Goal: Communication & Community: Answer question/provide support

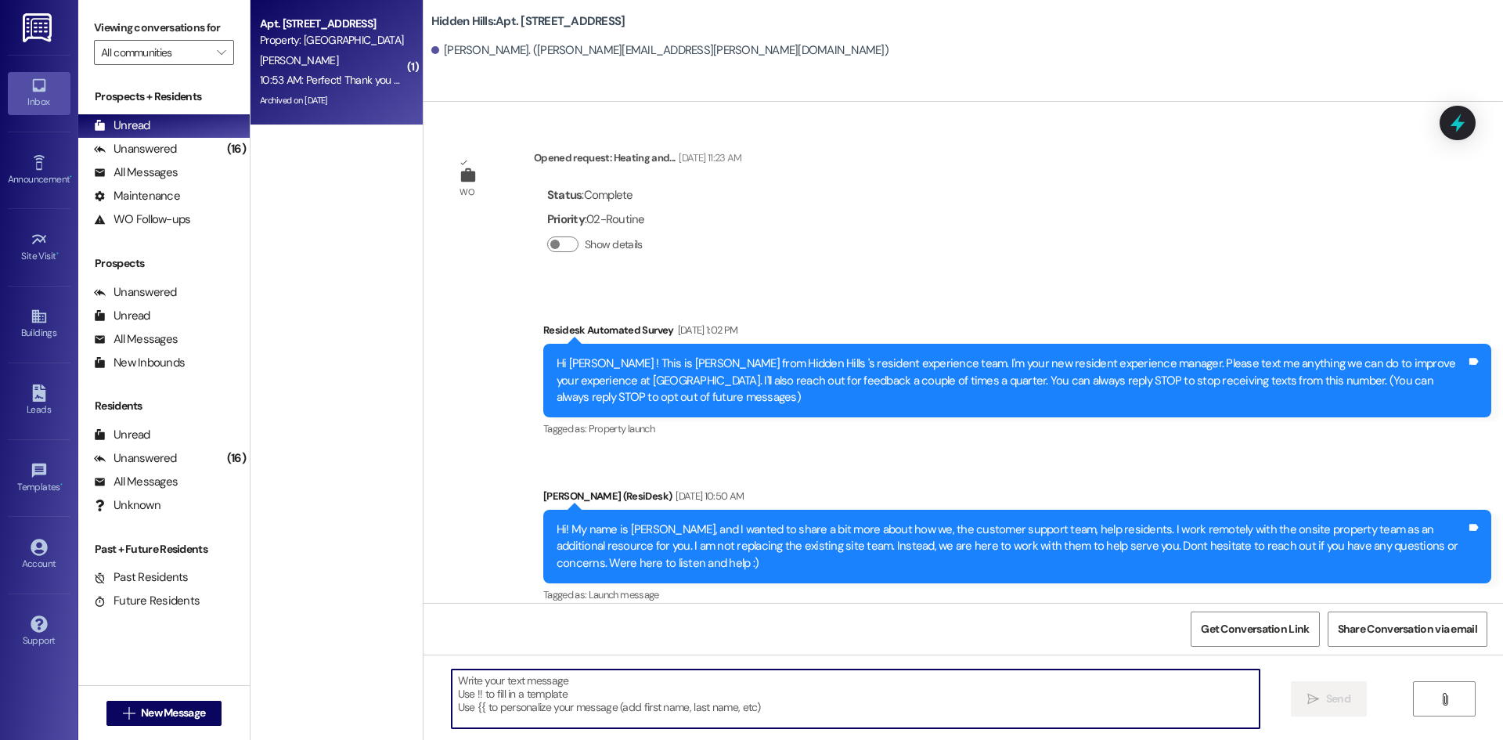
scroll to position [19970, 0]
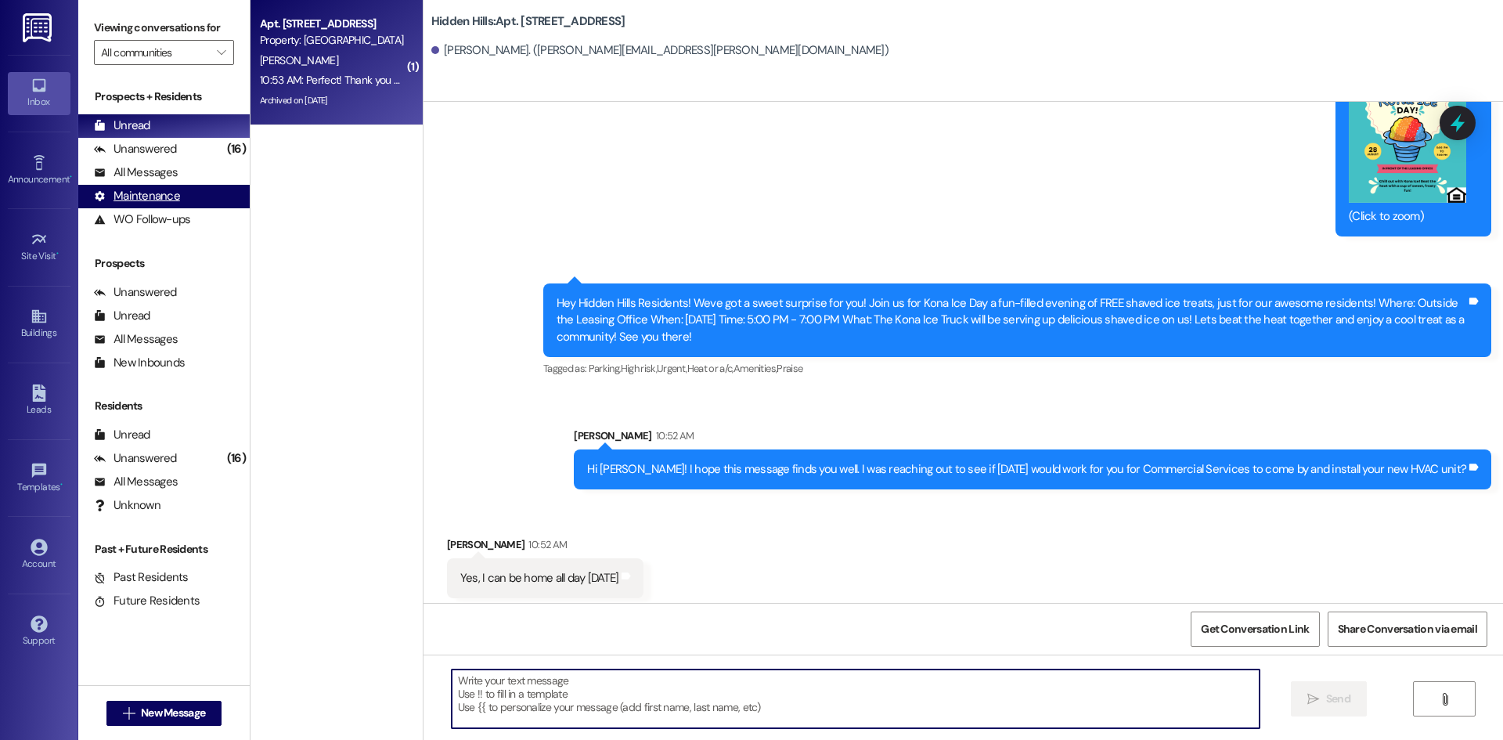
click at [177, 185] on div "Maintenance (undefined)" at bounding box center [163, 196] width 171 height 23
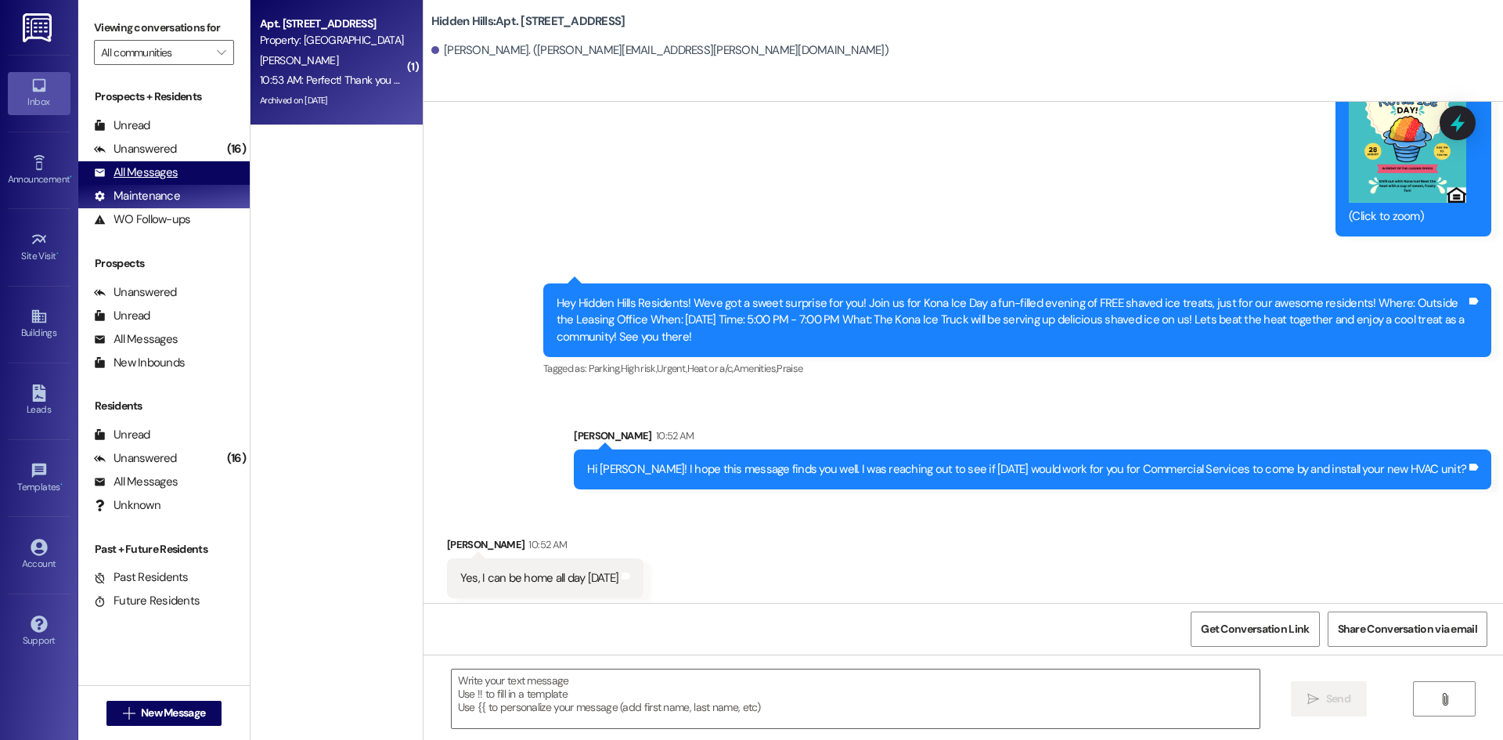
click at [177, 171] on div "All Messages (undefined)" at bounding box center [163, 172] width 171 height 23
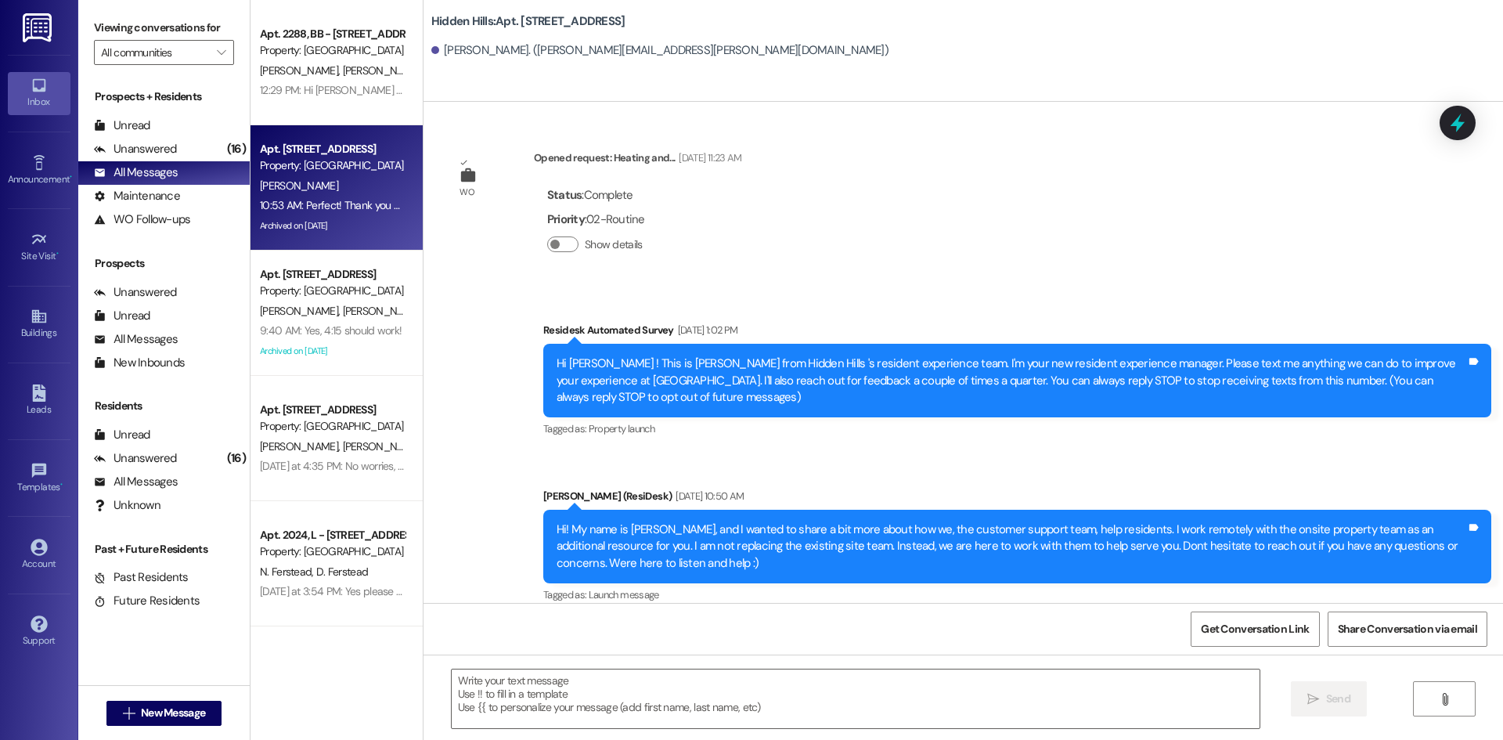
type textarea "Fetching suggested responses. Please feel free to read through the conversation…"
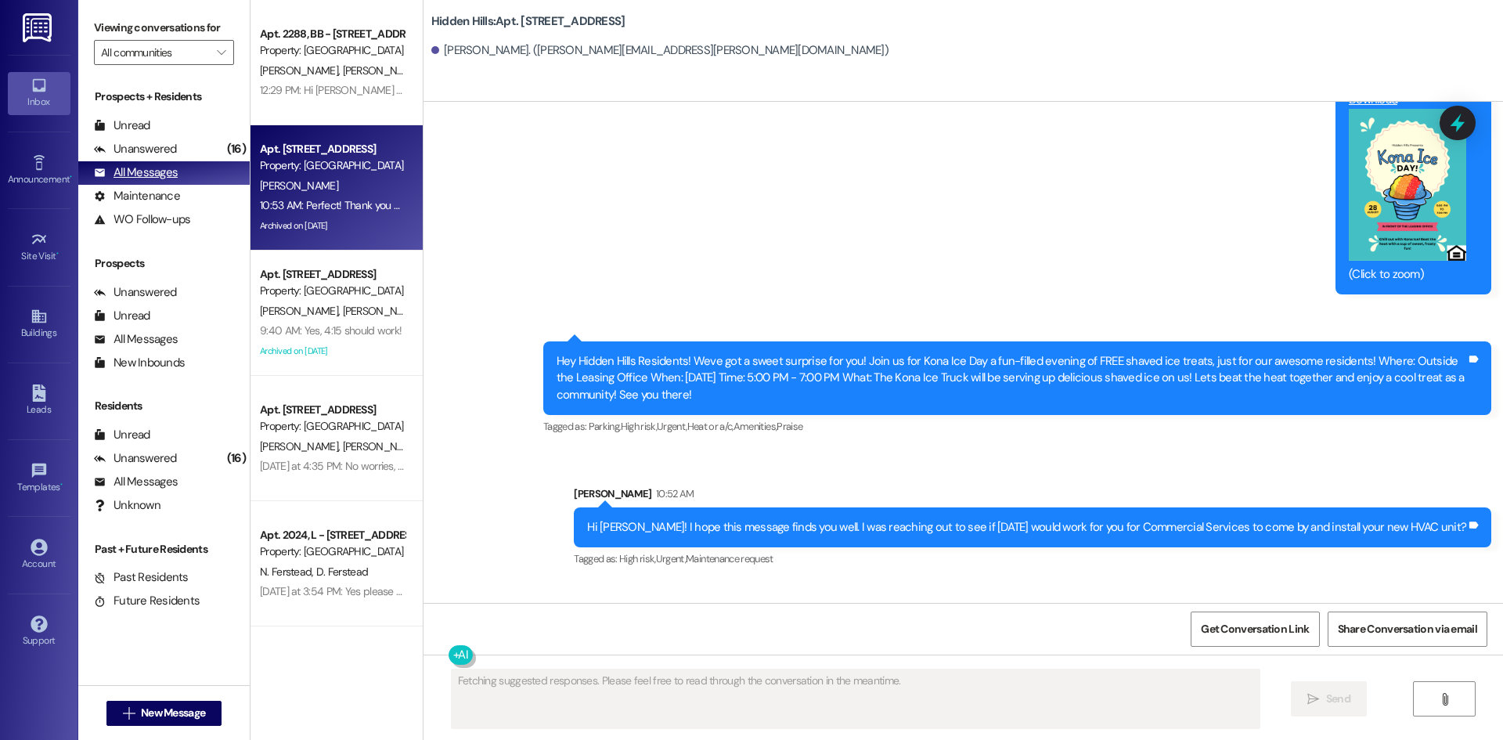
scroll to position [19906, 0]
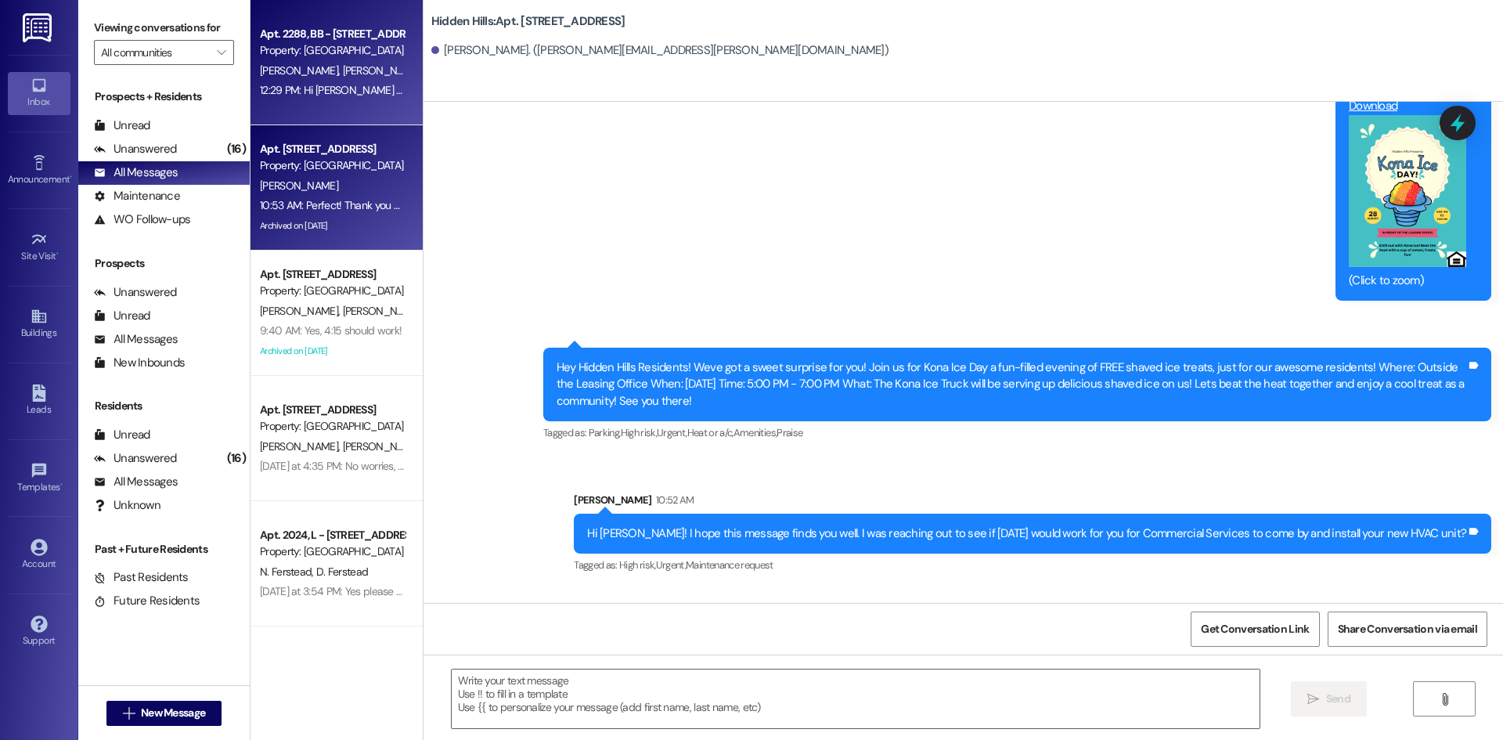
click at [341, 85] on div "12:29 PM: Hi [PERSON_NAME] and [PERSON_NAME]! We're so glad you chose Hidden Hi…" at bounding box center [940, 90] width 1361 height 14
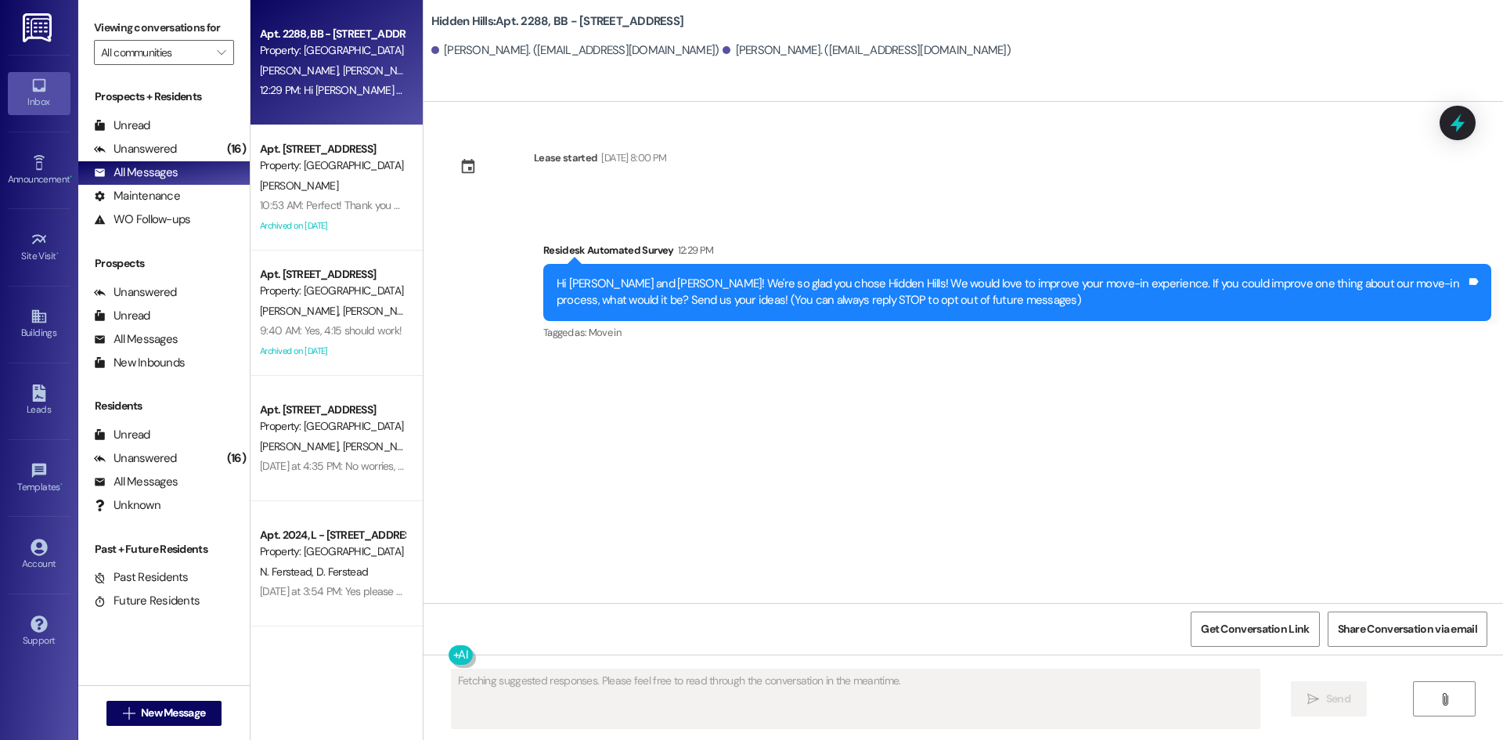
scroll to position [0, 0]
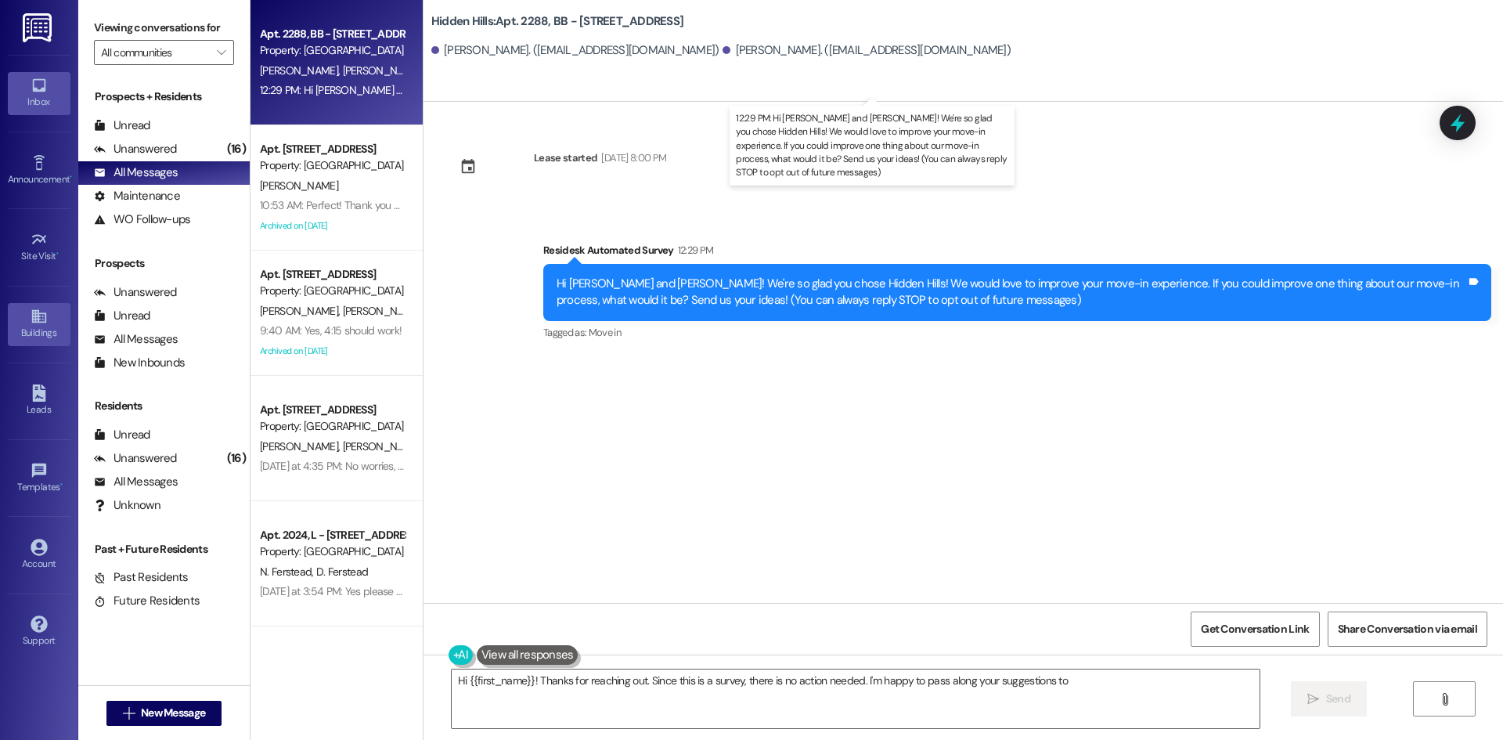
type textarea "Hi {{first_name}}! Thanks for reaching out. Since this is a survey, there is no…"
click at [52, 323] on link "Buildings" at bounding box center [39, 324] width 63 height 42
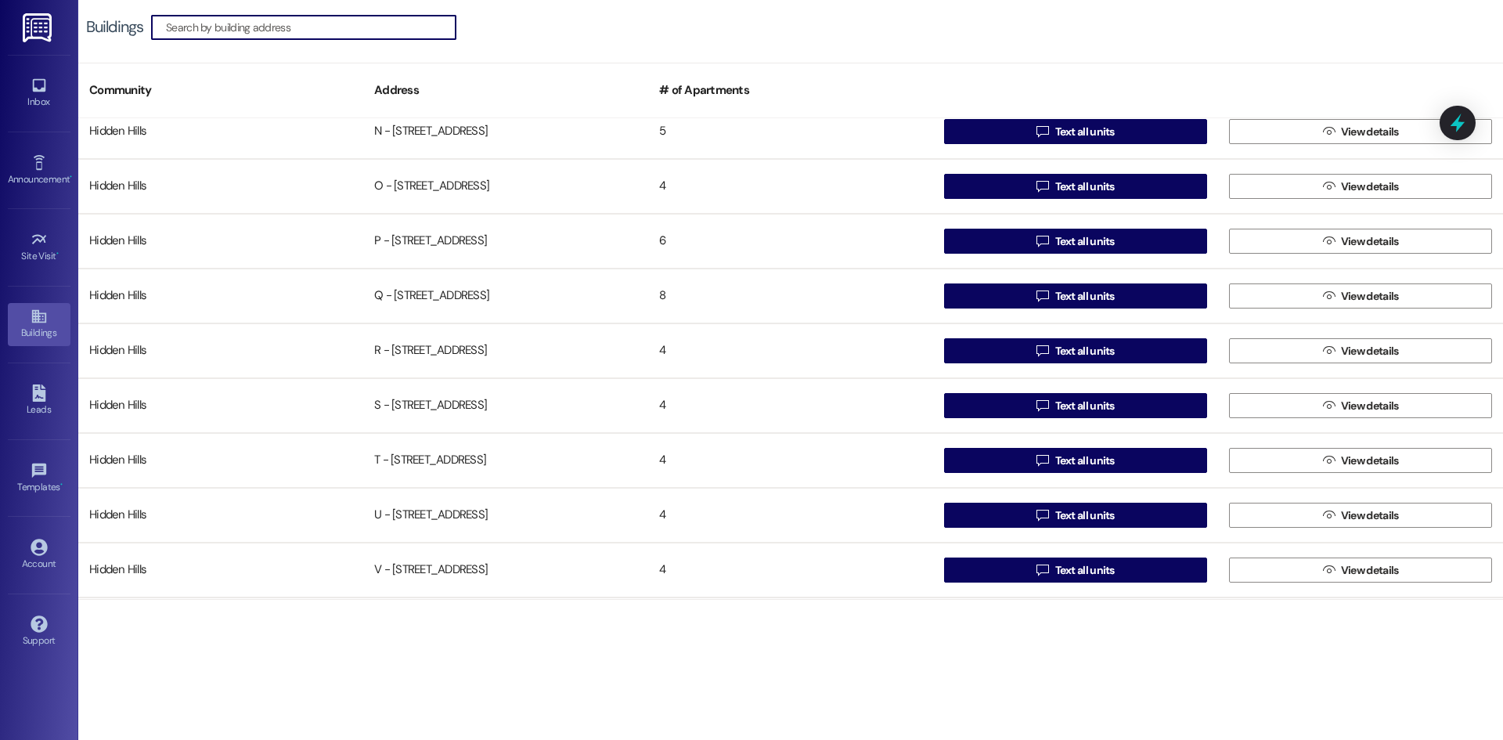
scroll to position [1096, 0]
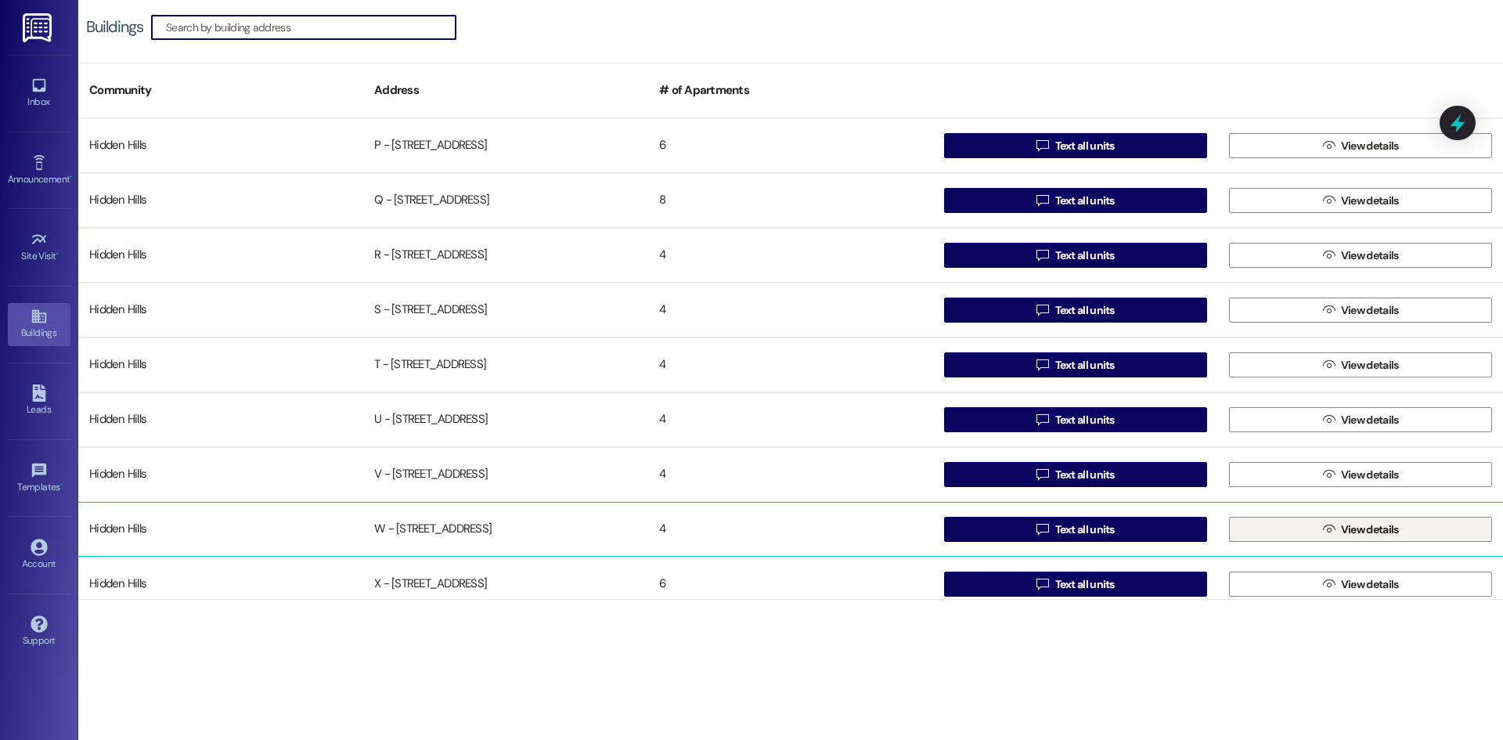
click at [1264, 528] on button " View details" at bounding box center [1360, 529] width 263 height 25
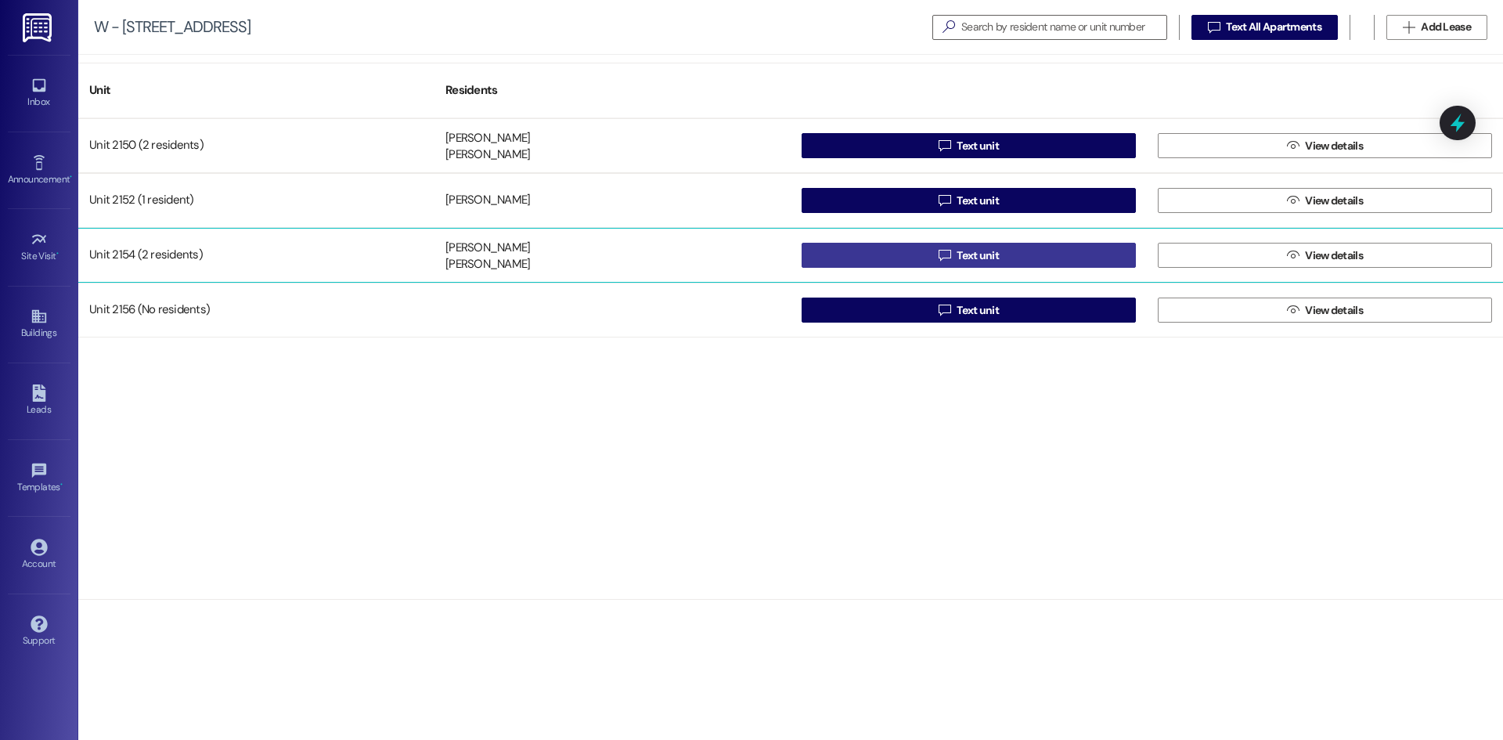
click at [1036, 256] on button " Text unit" at bounding box center [969, 255] width 334 height 25
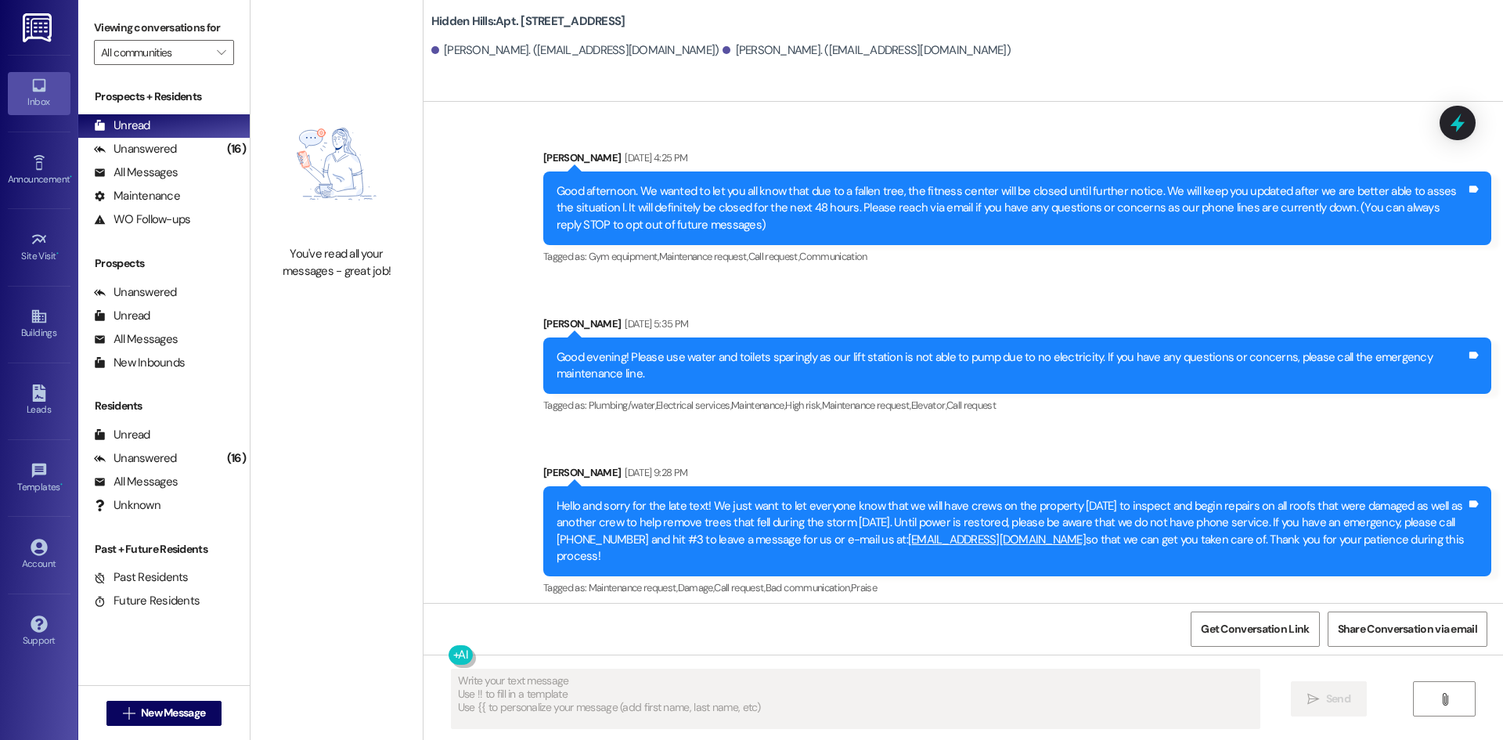
scroll to position [13204, 0]
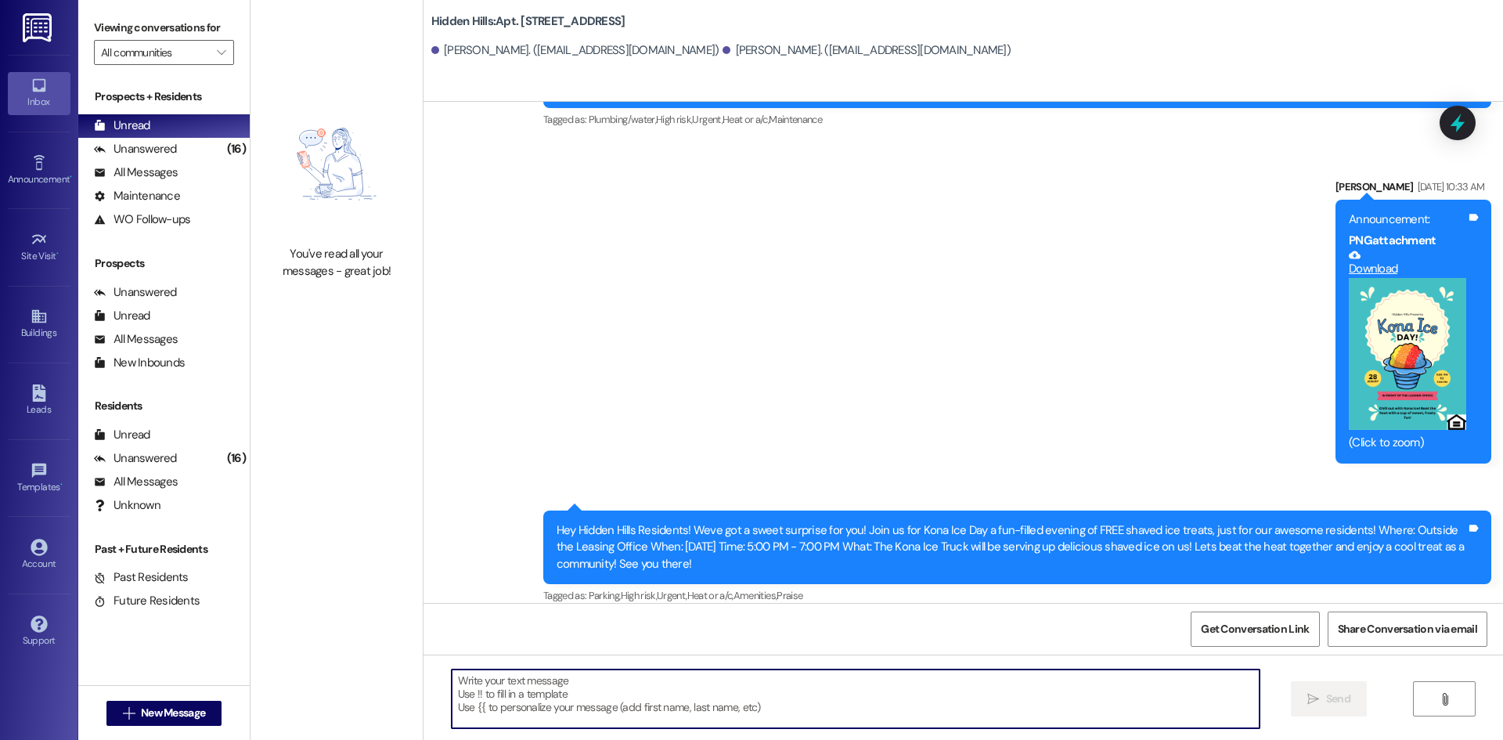
click at [785, 711] on textarea at bounding box center [856, 698] width 808 height 59
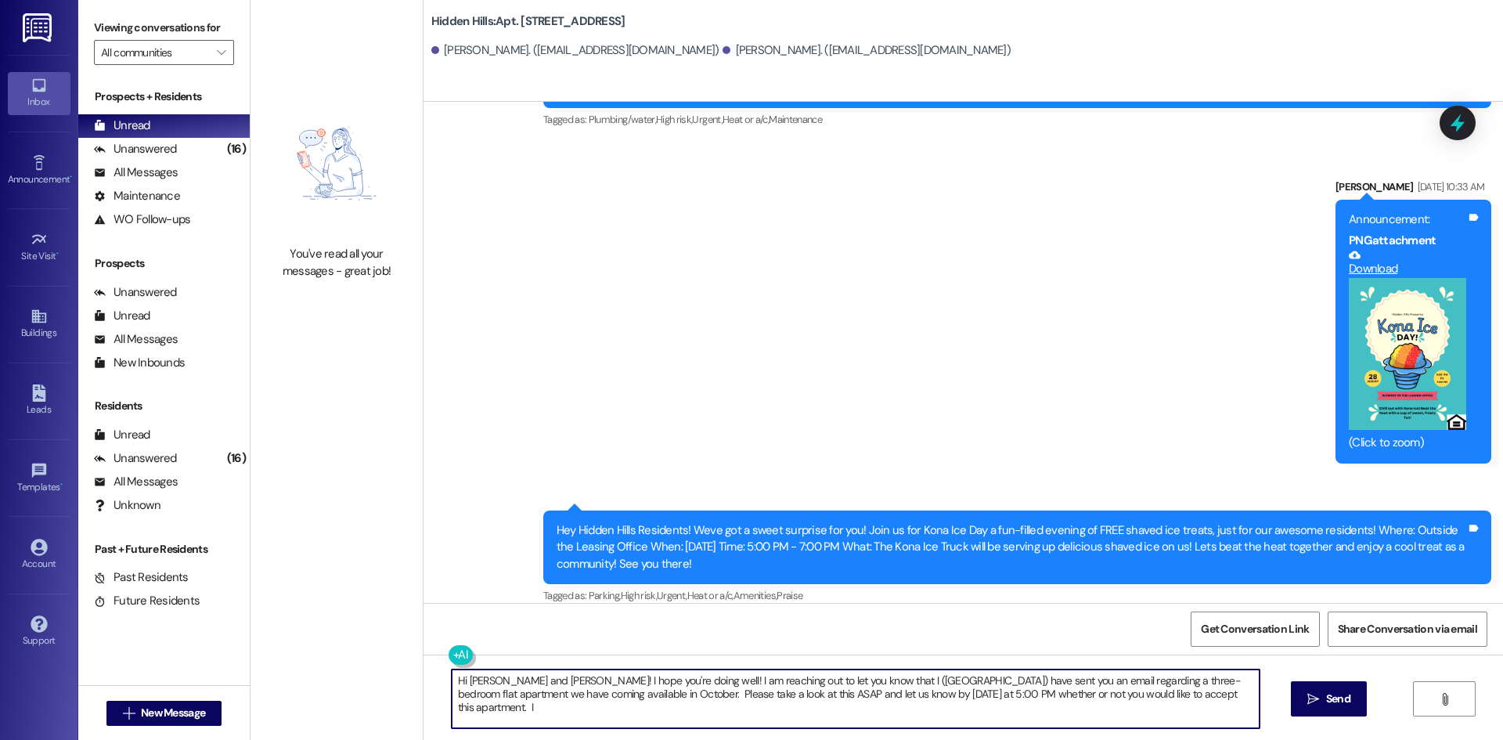
type textarea "Hi [PERSON_NAME] and [PERSON_NAME]! I hope you're doing well! I am reaching out…"
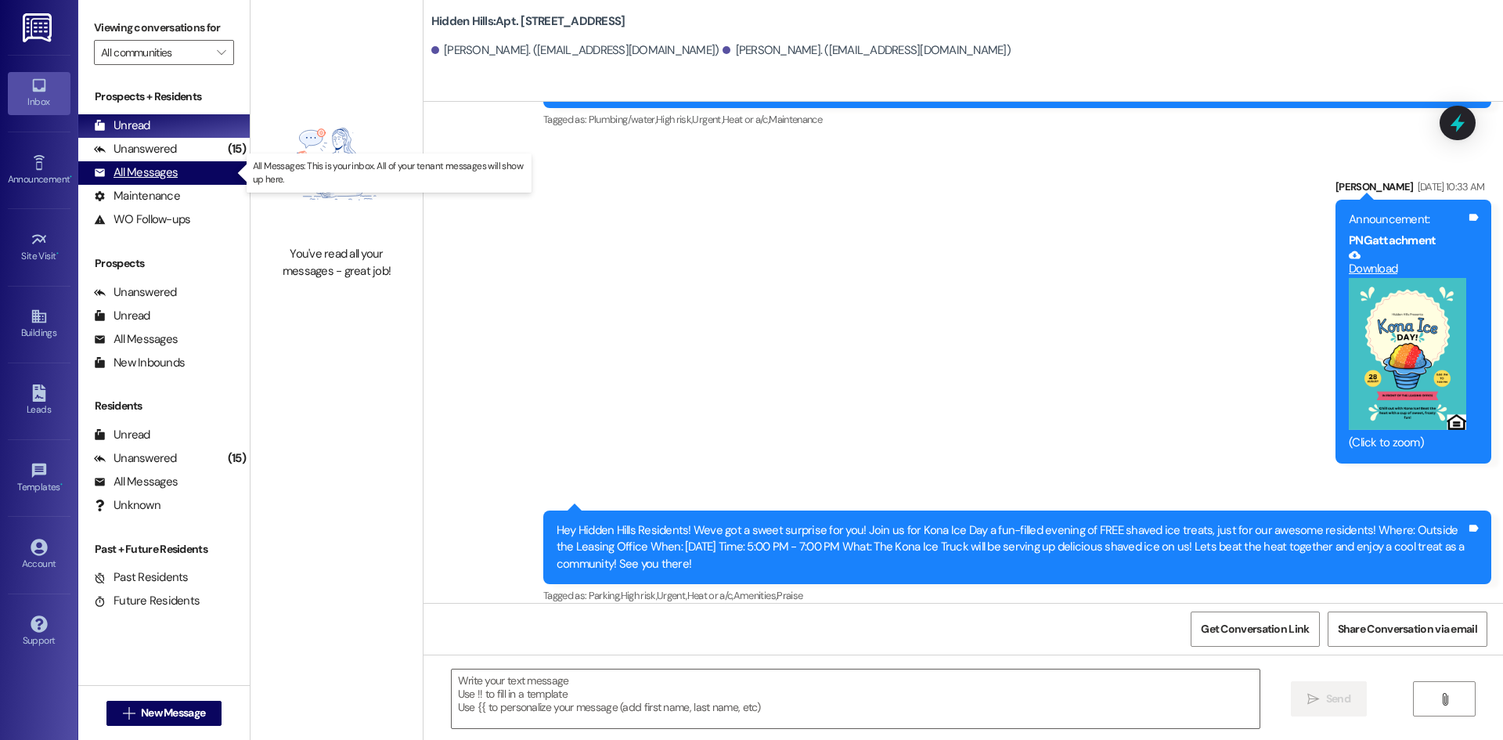
click at [140, 170] on div "All Messages" at bounding box center [136, 172] width 84 height 16
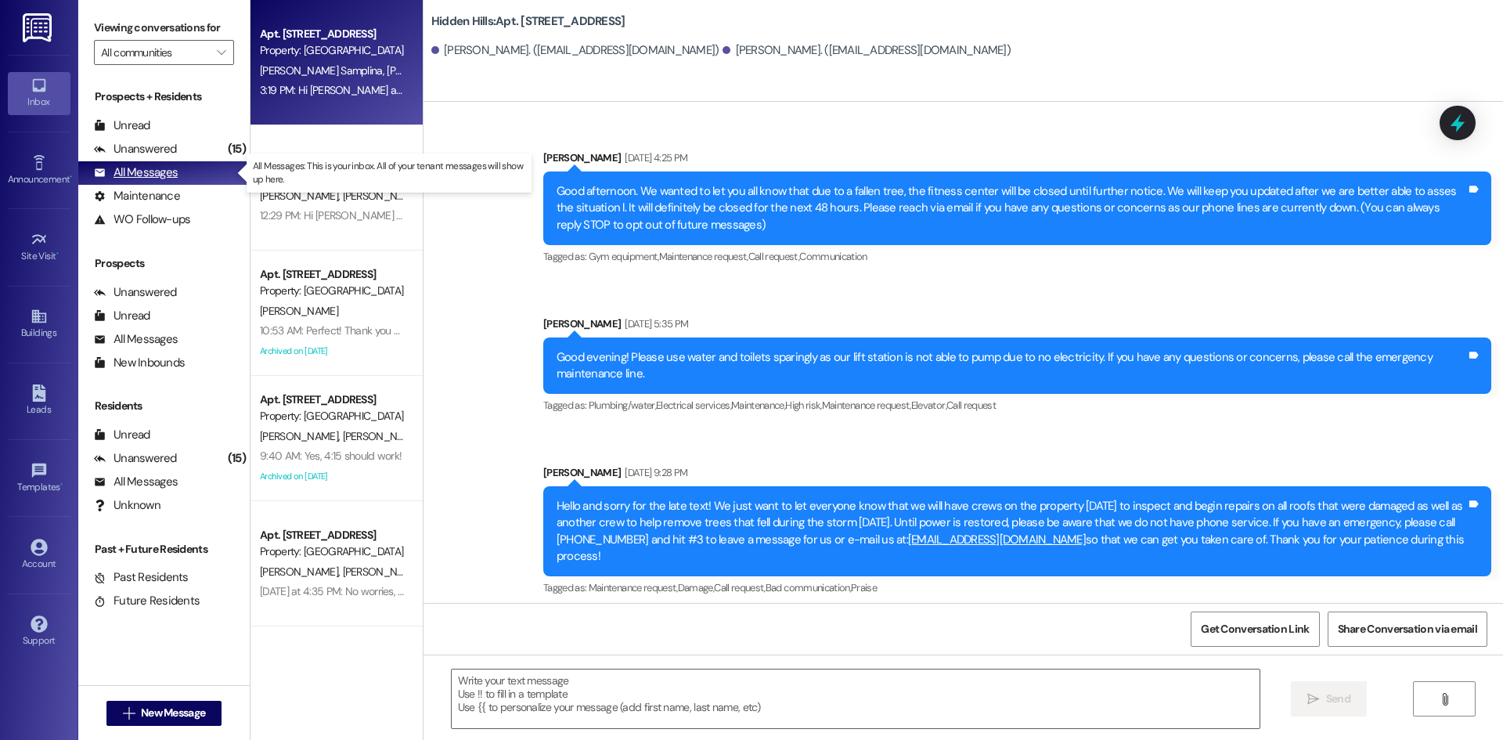
scroll to position [13353, 0]
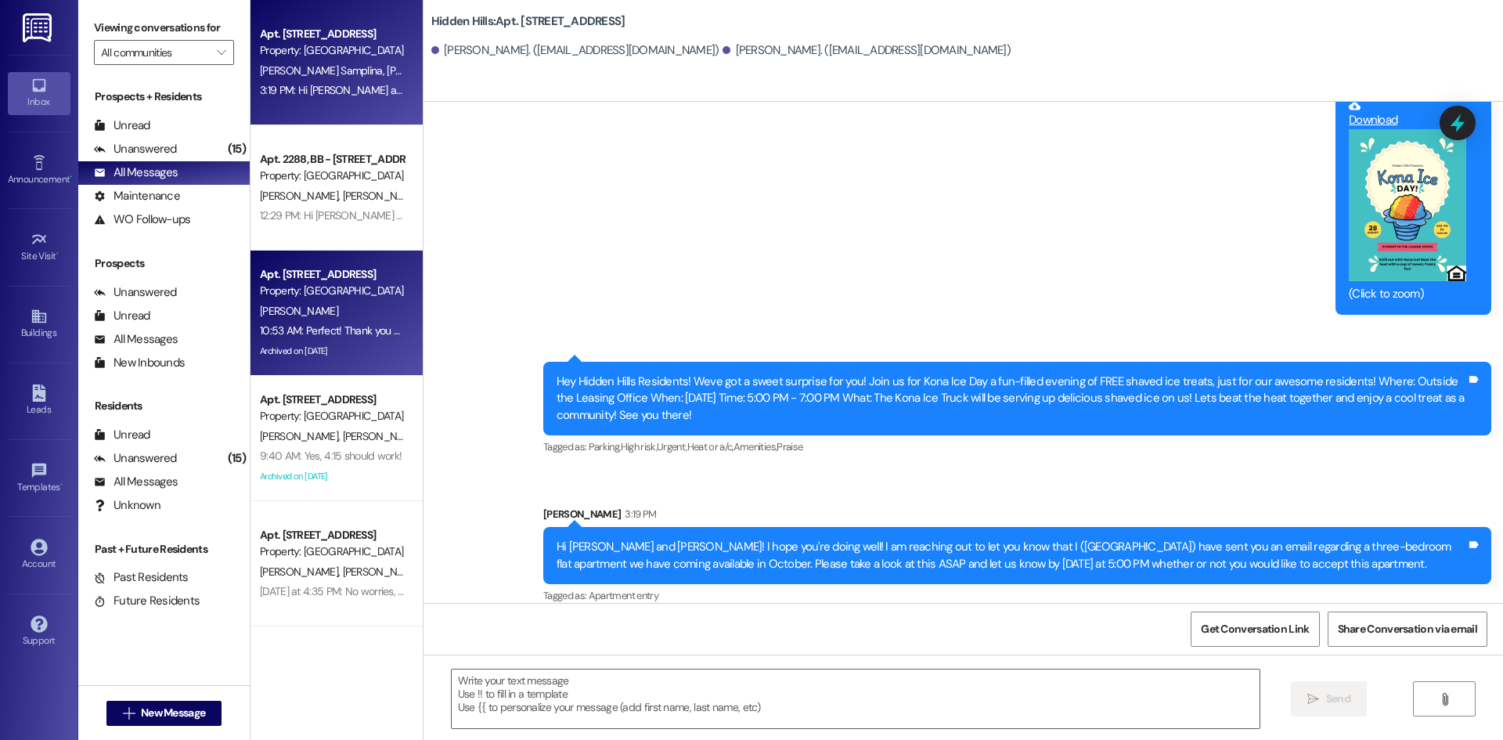
type textarea "Fetching suggested responses. Please feel free to read through the conversation…"
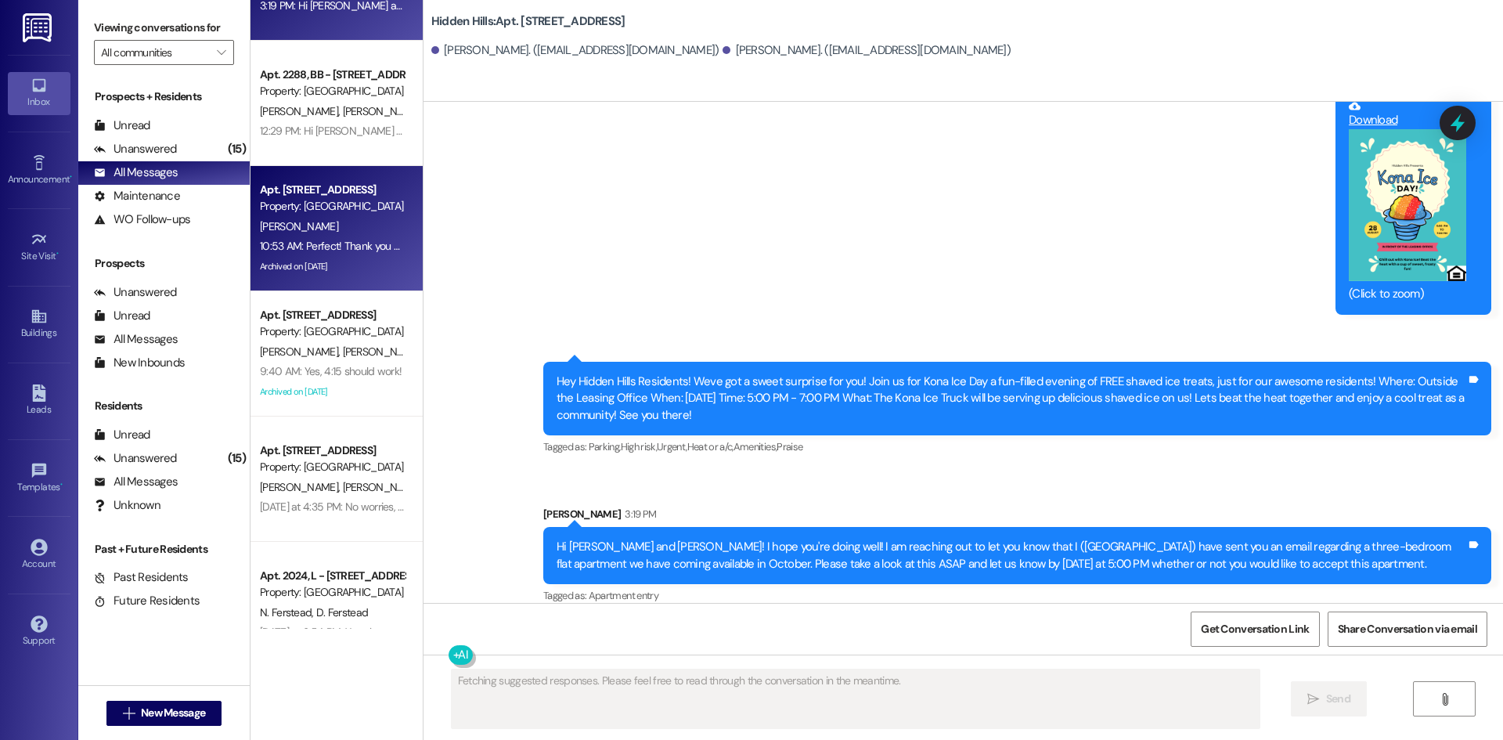
scroll to position [0, 0]
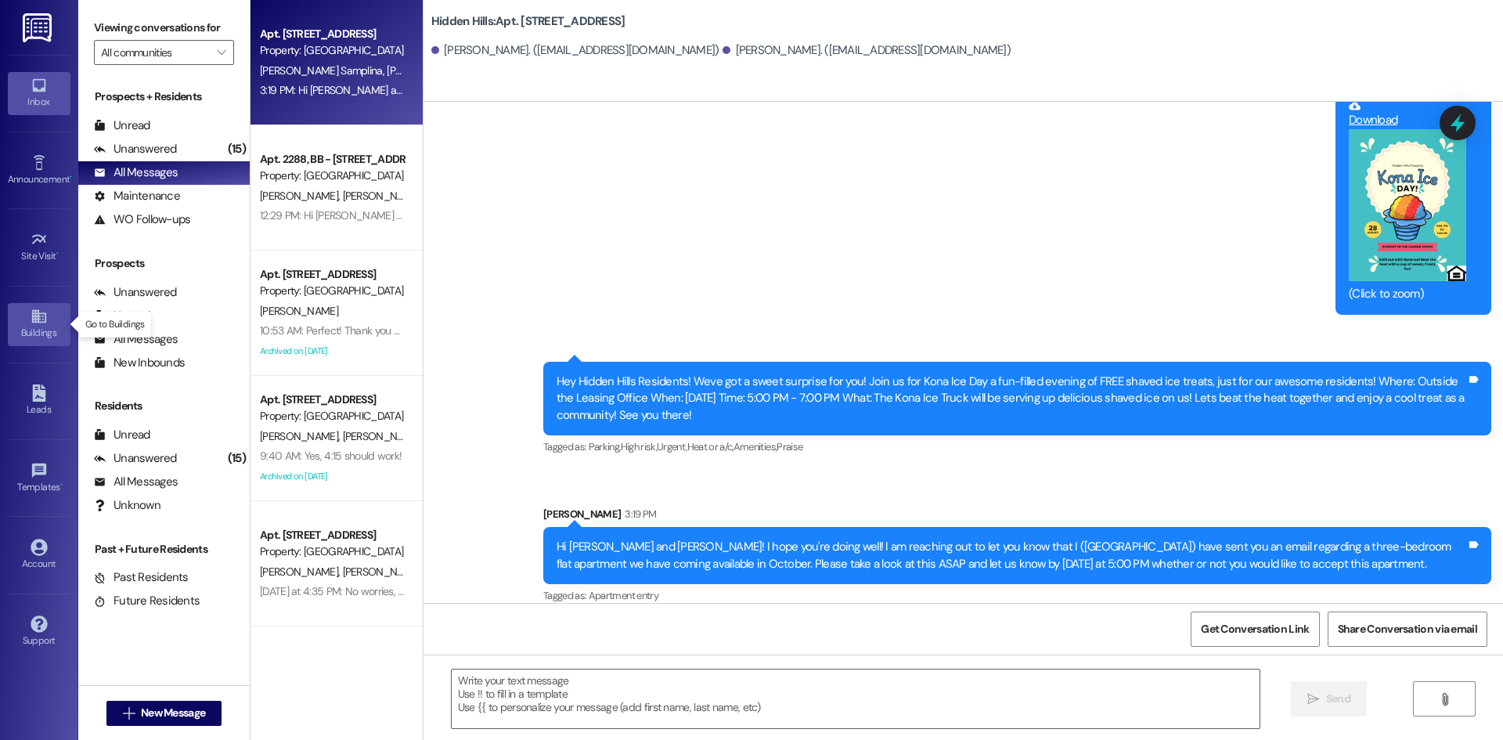
click at [50, 329] on div "Buildings" at bounding box center [39, 333] width 78 height 16
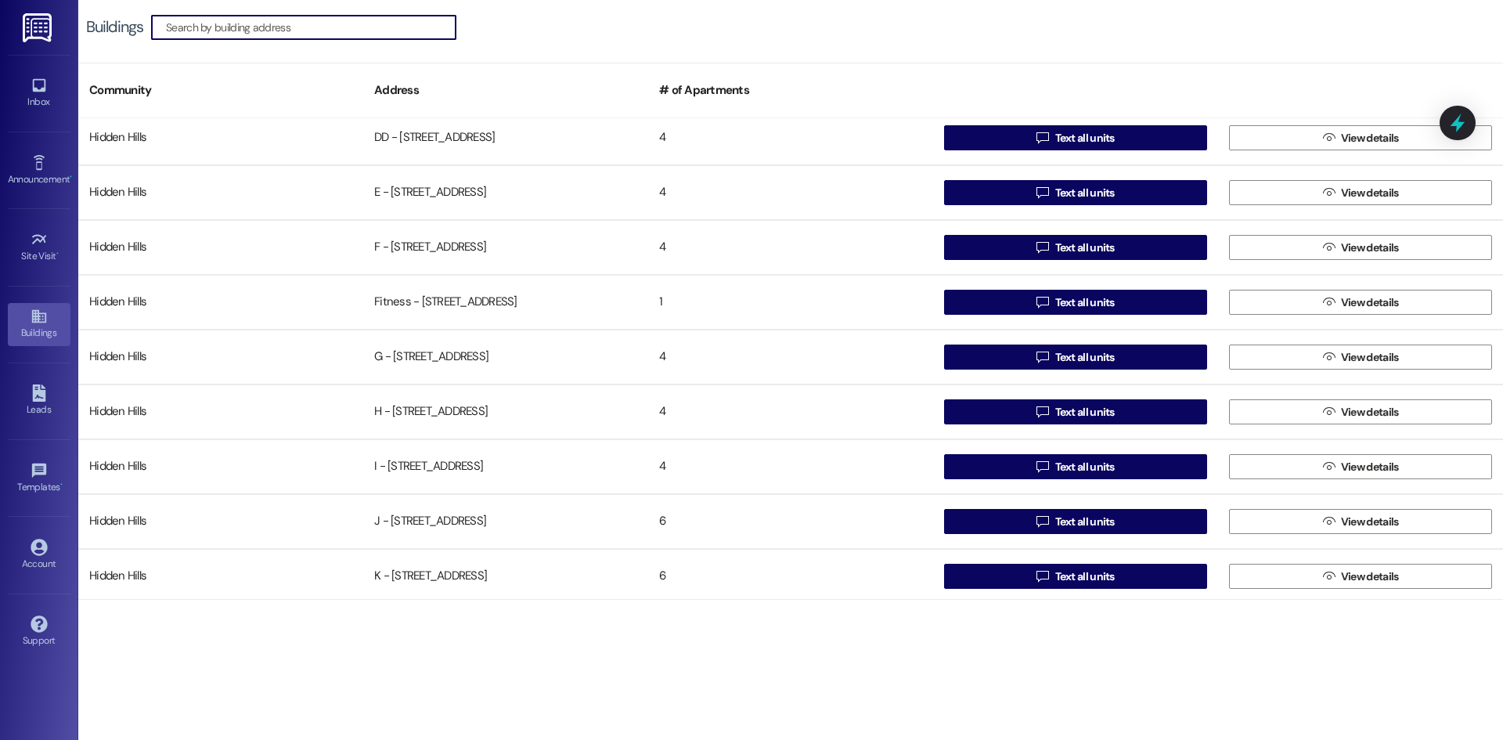
scroll to position [470, 0]
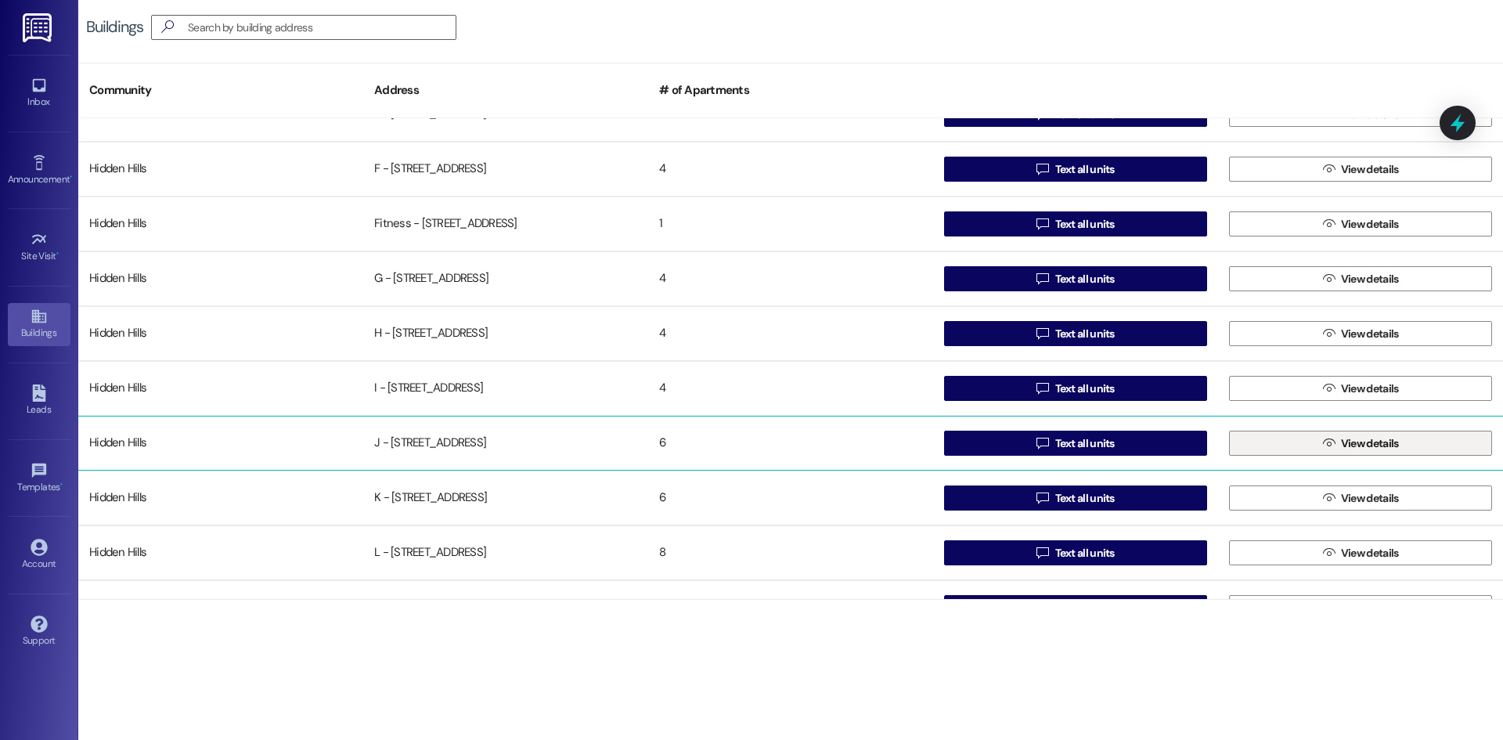
click at [1312, 442] on button " View details" at bounding box center [1360, 443] width 263 height 25
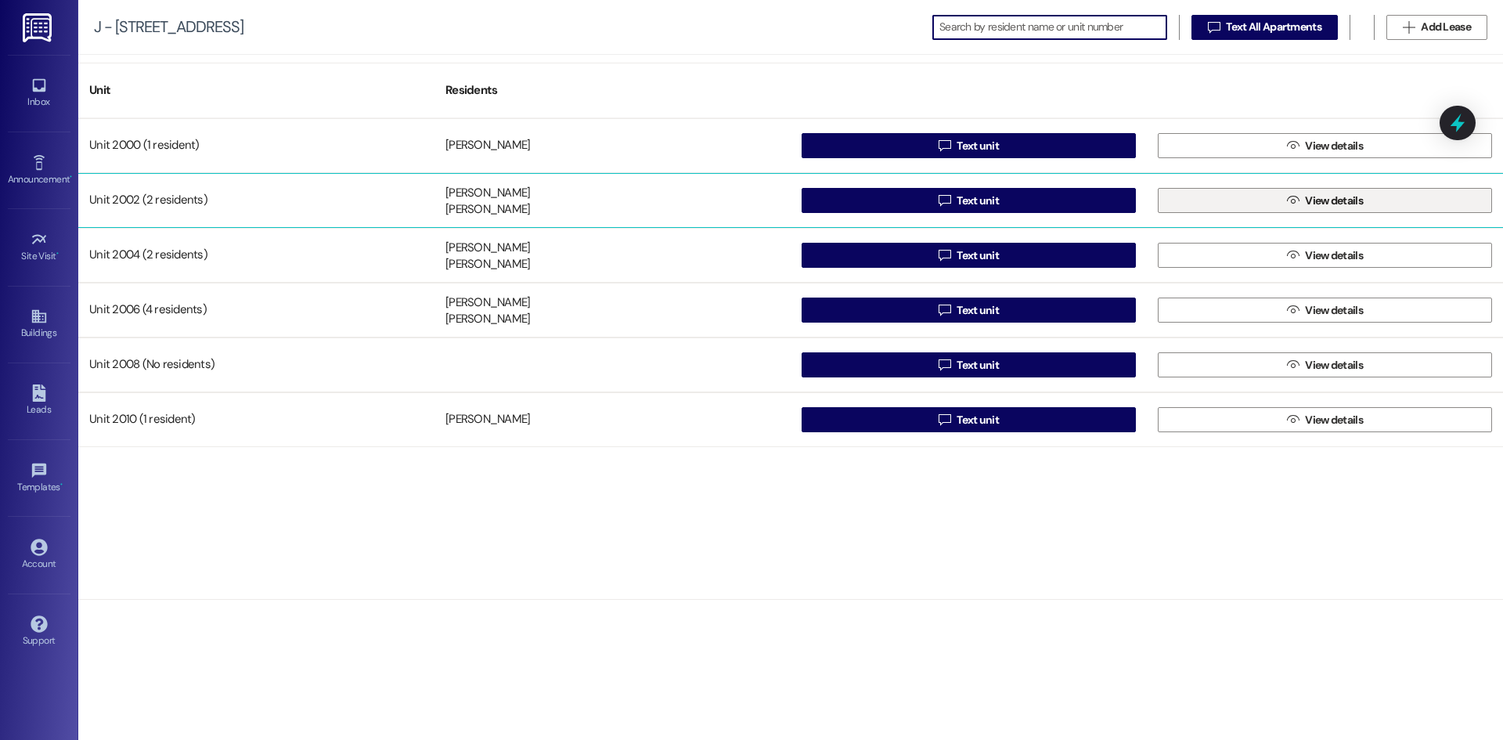
click at [1239, 202] on button " View details" at bounding box center [1325, 200] width 334 height 25
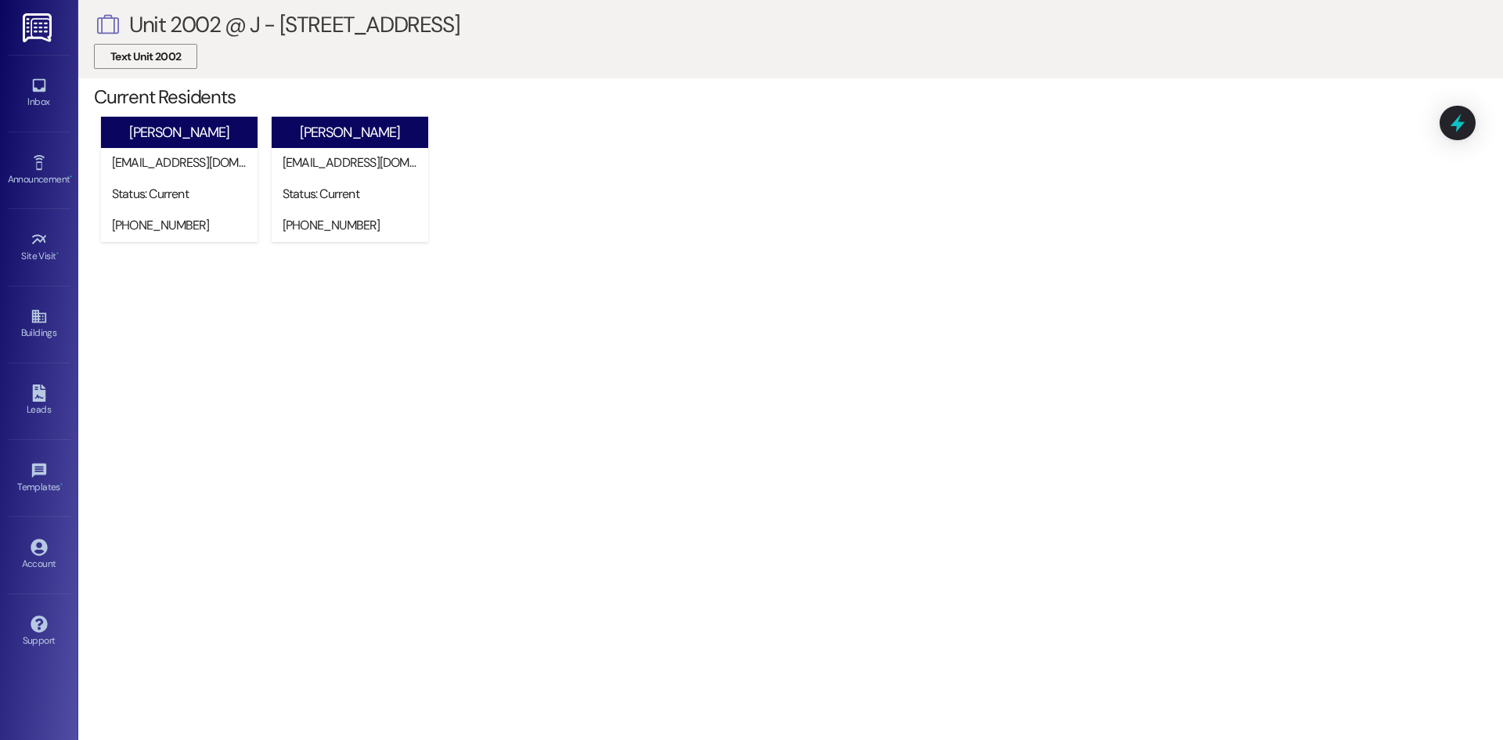
click at [158, 49] on span "Text Unit 2002" at bounding box center [145, 57] width 70 height 16
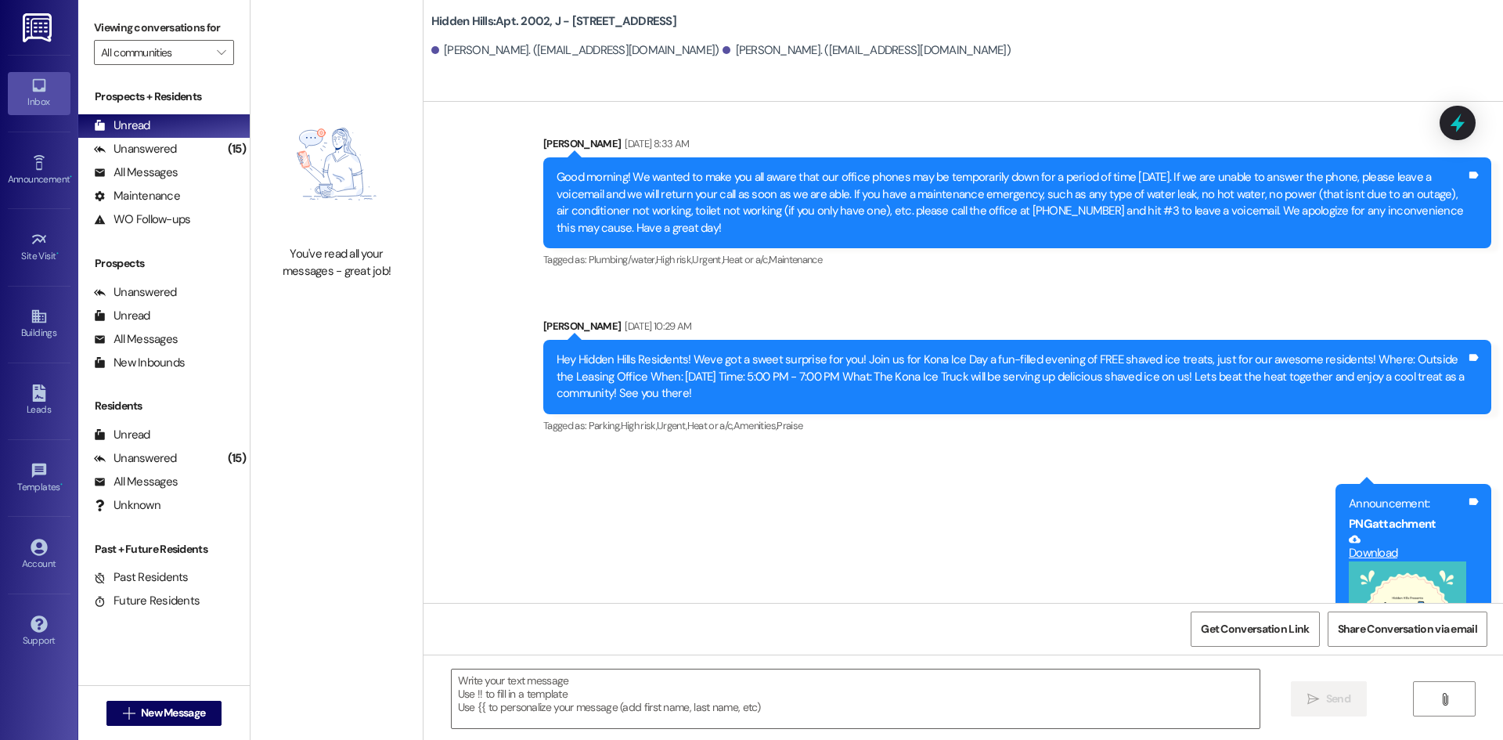
type textarea "Fetching suggested responses. Please feel free to read through the conversation…"
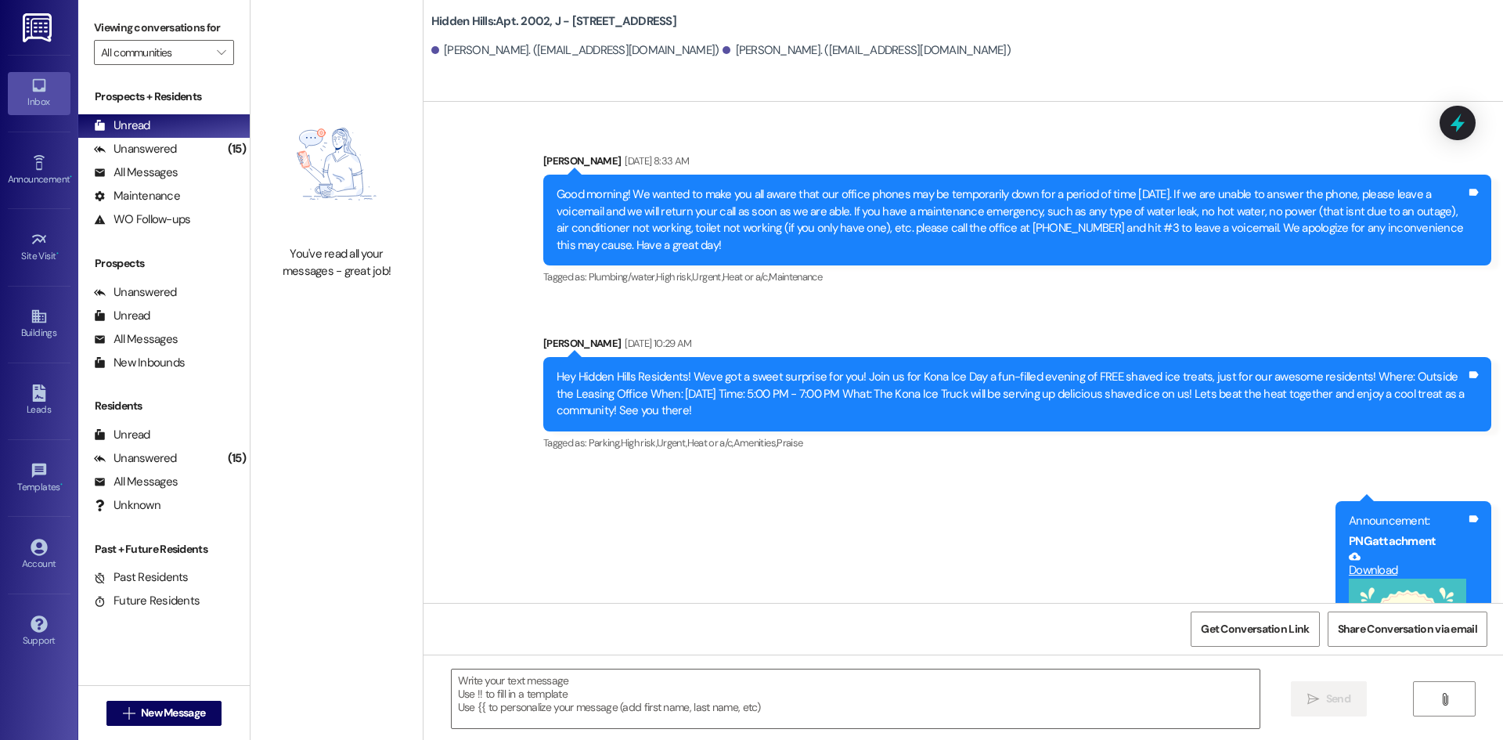
scroll to position [23143, 0]
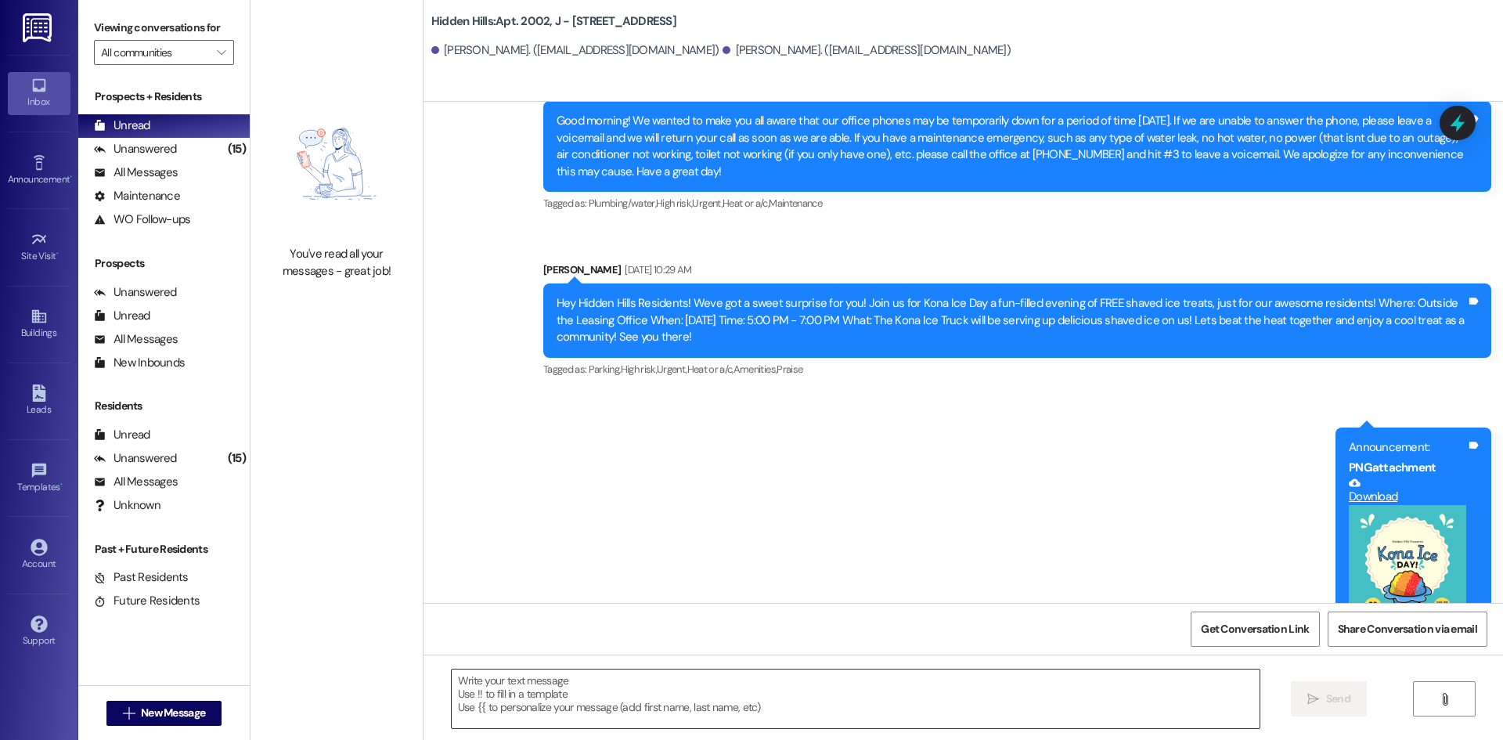
click at [755, 694] on textarea at bounding box center [856, 698] width 808 height 59
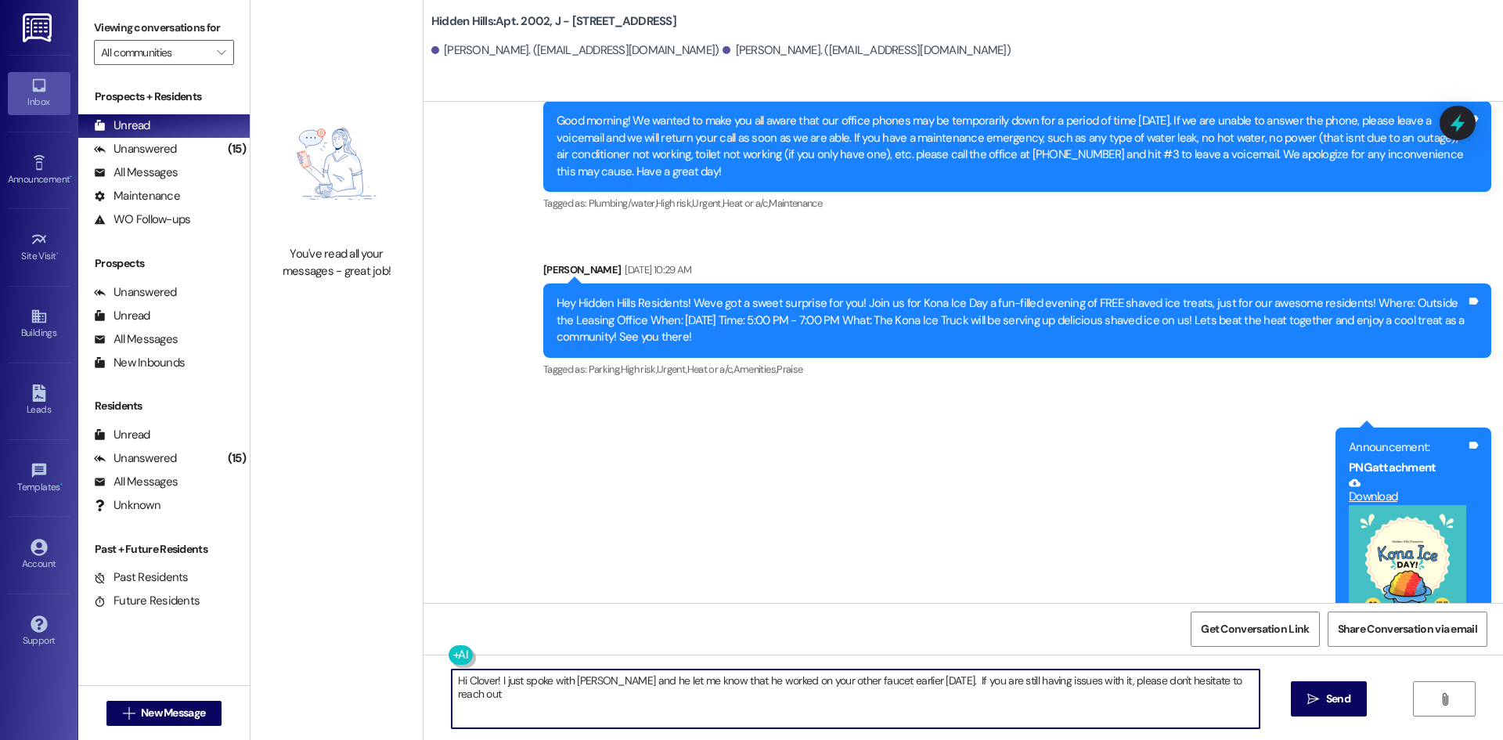
type textarea "Hi Clover! I just spoke with [PERSON_NAME] and he let me know that he worked on…"
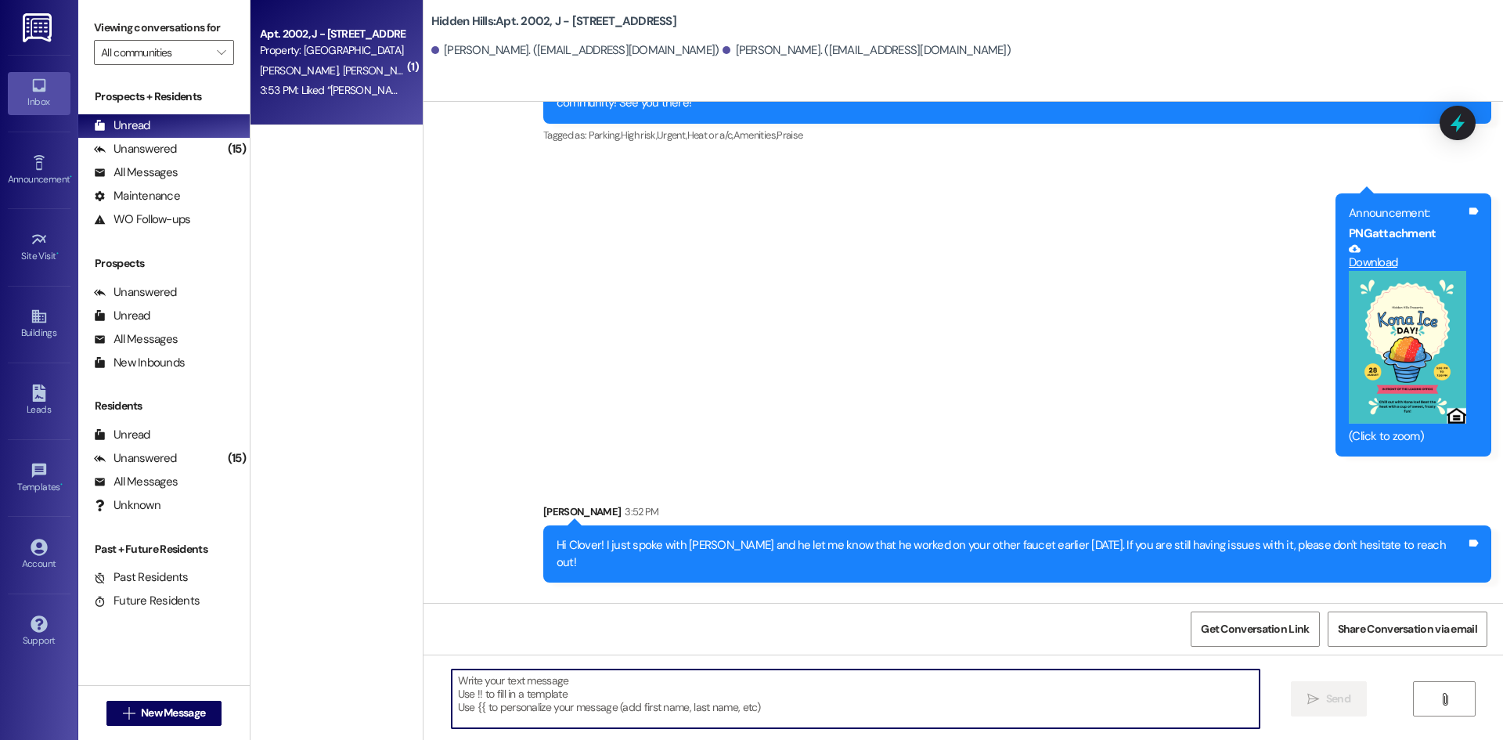
scroll to position [23377, 0]
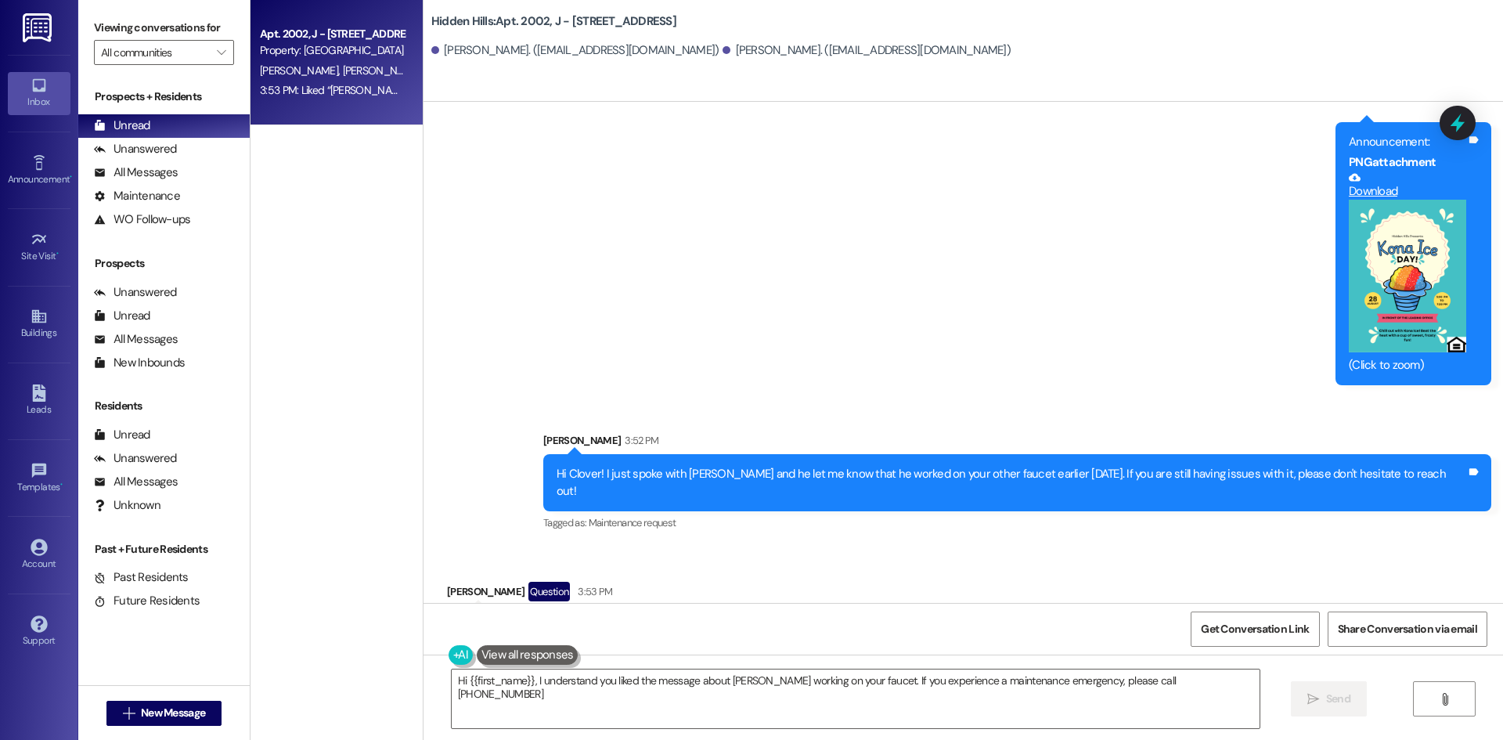
scroll to position [23761, 0]
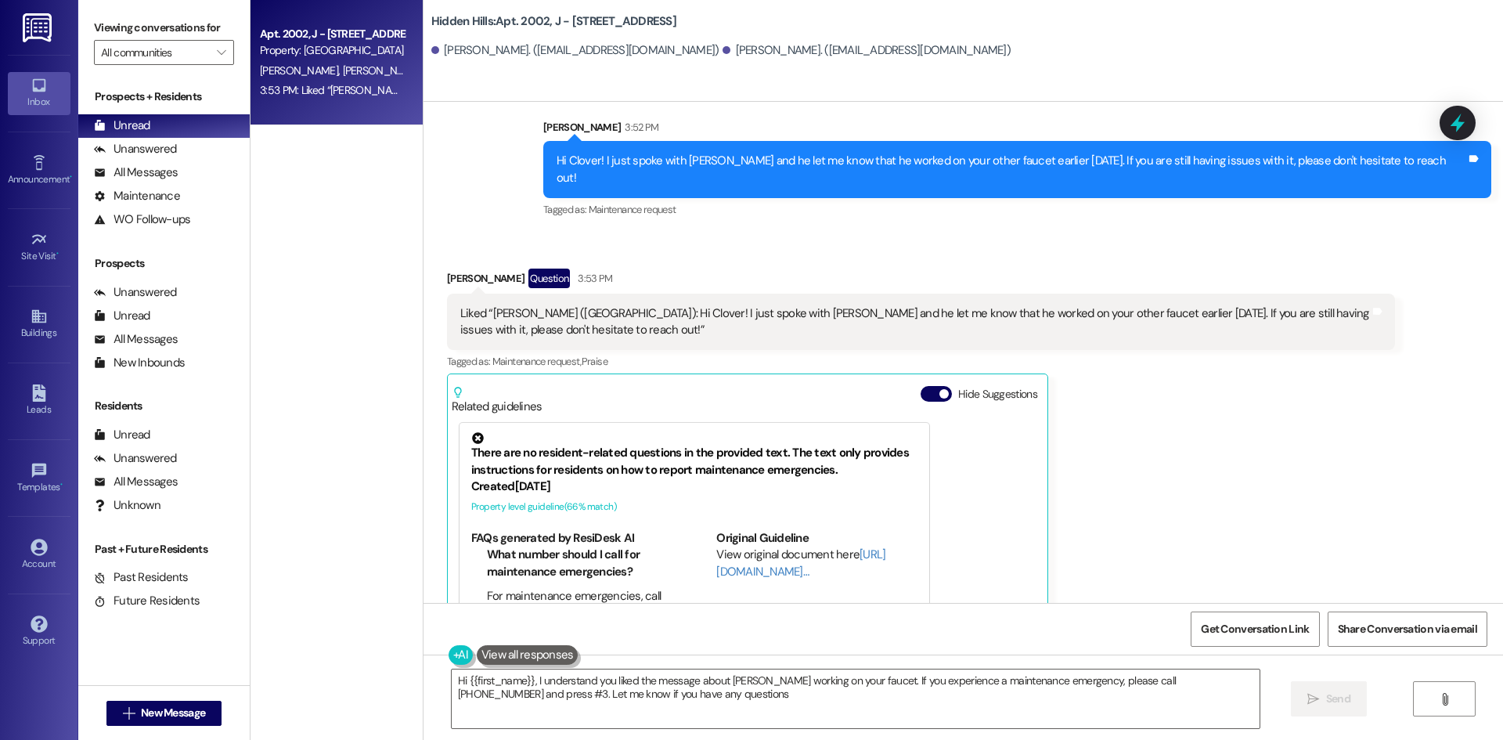
type textarea "Hi {{first_name}}, I understand you liked the message about [PERSON_NAME] worki…"
